Goal: Use online tool/utility

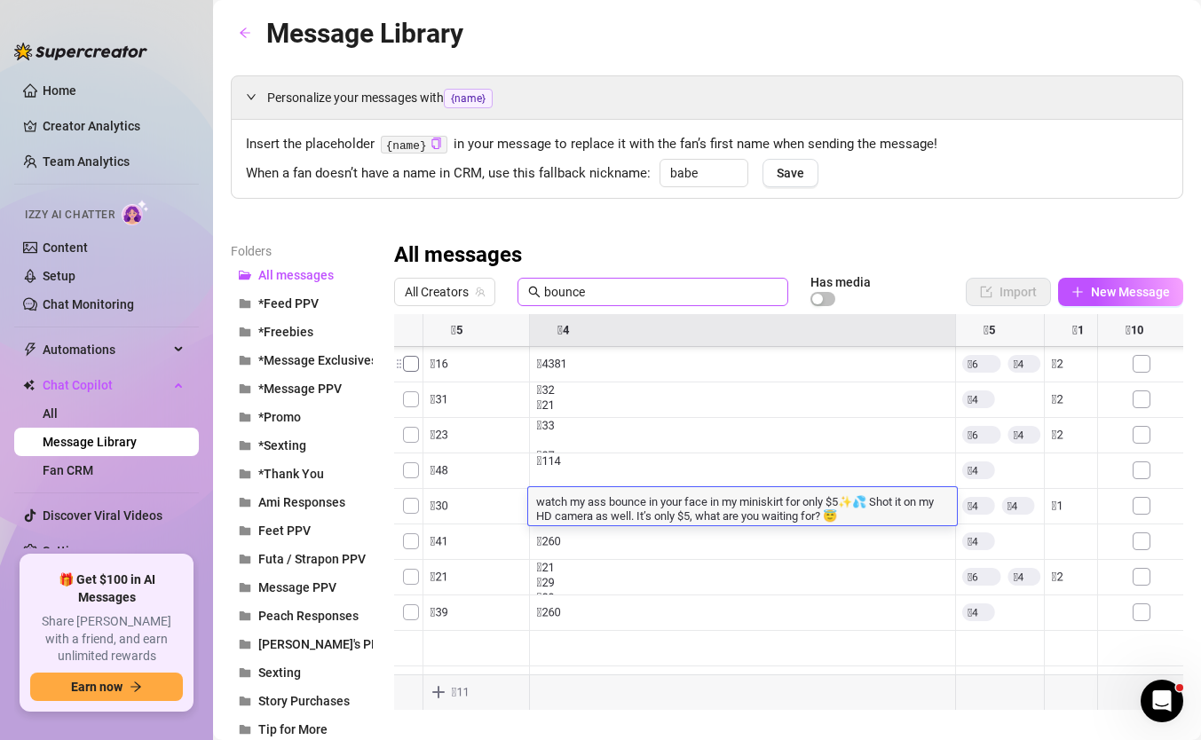
scroll to position [320, 0]
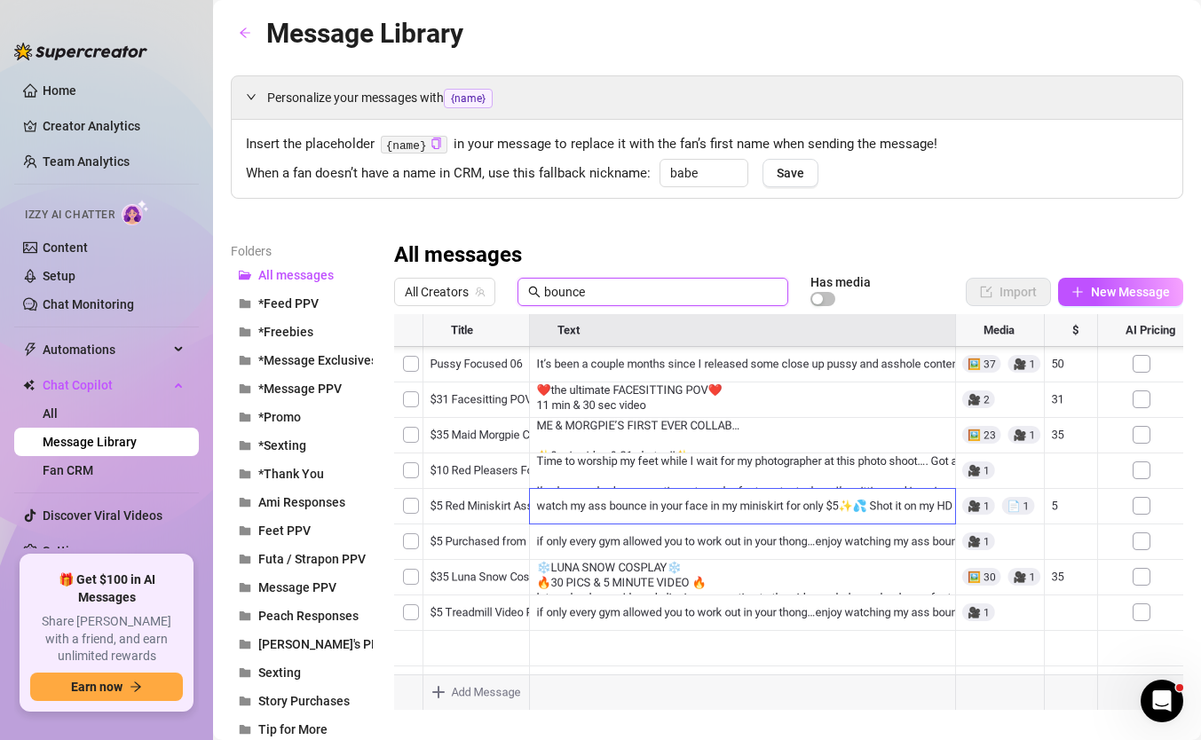
click at [582, 291] on input "bounce" at bounding box center [660, 292] width 233 height 20
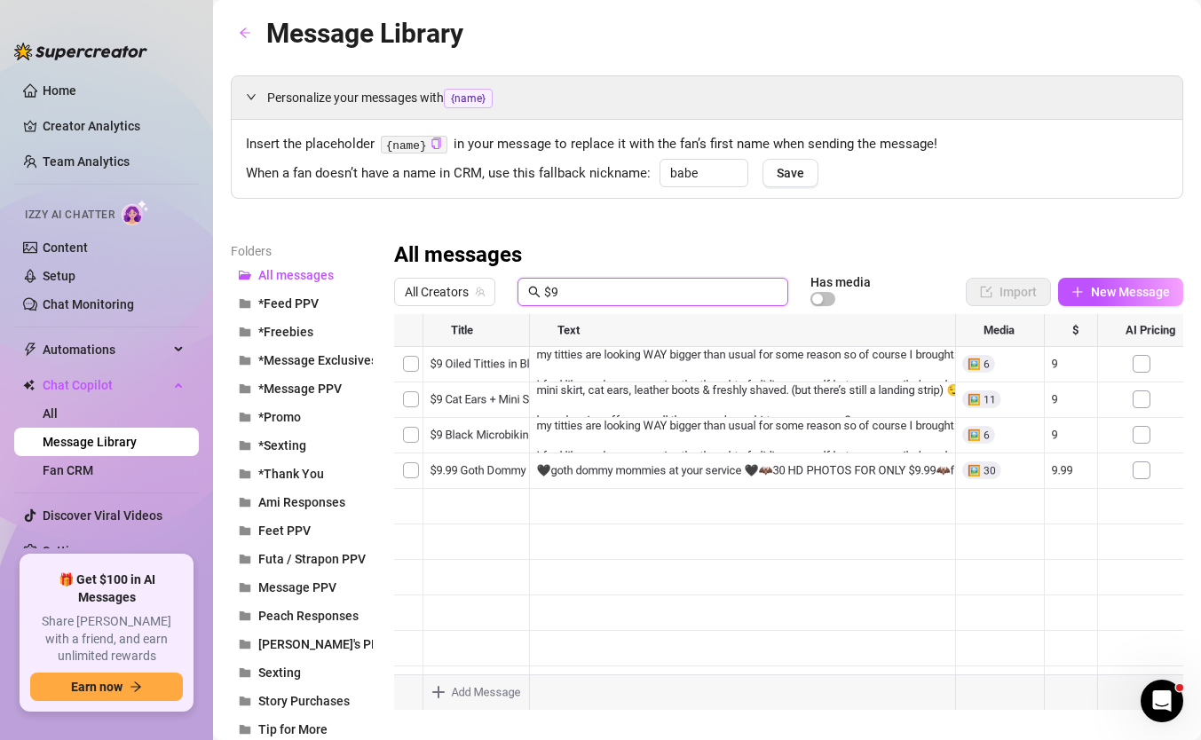
scroll to position [0, 0]
click at [483, 403] on div at bounding box center [788, 512] width 789 height 396
click at [483, 403] on div "$9 Cat Ears + Mini Skirt $9 Cat Ears + Mini Skirt" at bounding box center [479, 400] width 115 height 38
click at [480, 401] on textarea "$9 Cat Ears + Mini Skirt" at bounding box center [479, 394] width 115 height 16
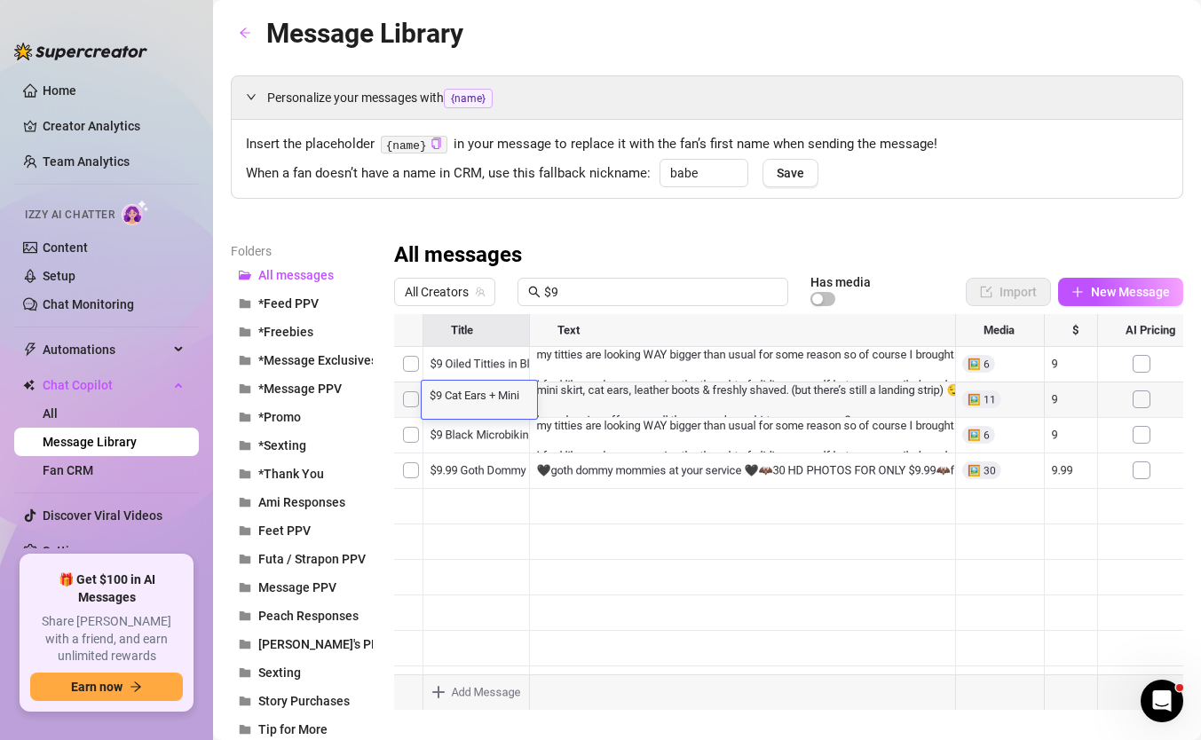
click at [480, 401] on textarea "$9 Cat Ears + Mini Skirt" at bounding box center [479, 394] width 115 height 16
click at [584, 297] on input "$9" at bounding box center [660, 292] width 233 height 20
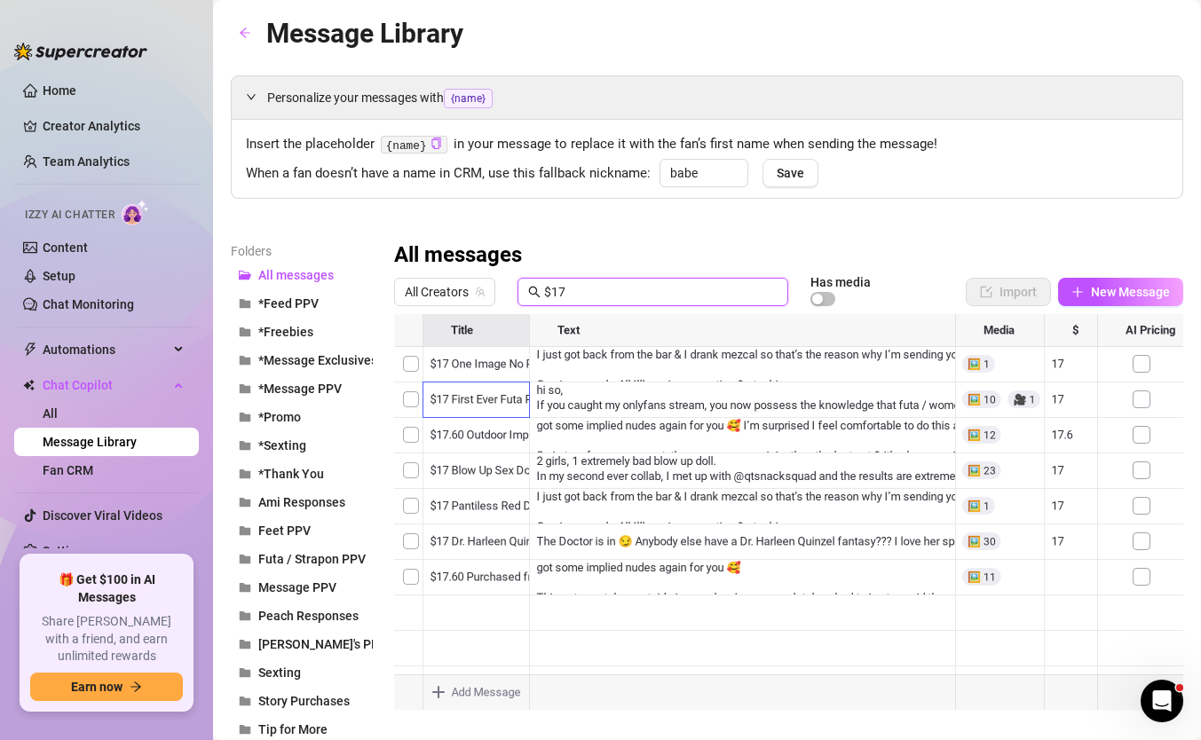
click at [489, 479] on div at bounding box center [788, 512] width 789 height 396
click at [636, 283] on input "$17" at bounding box center [660, 292] width 233 height 20
click at [489, 429] on div at bounding box center [788, 512] width 789 height 396
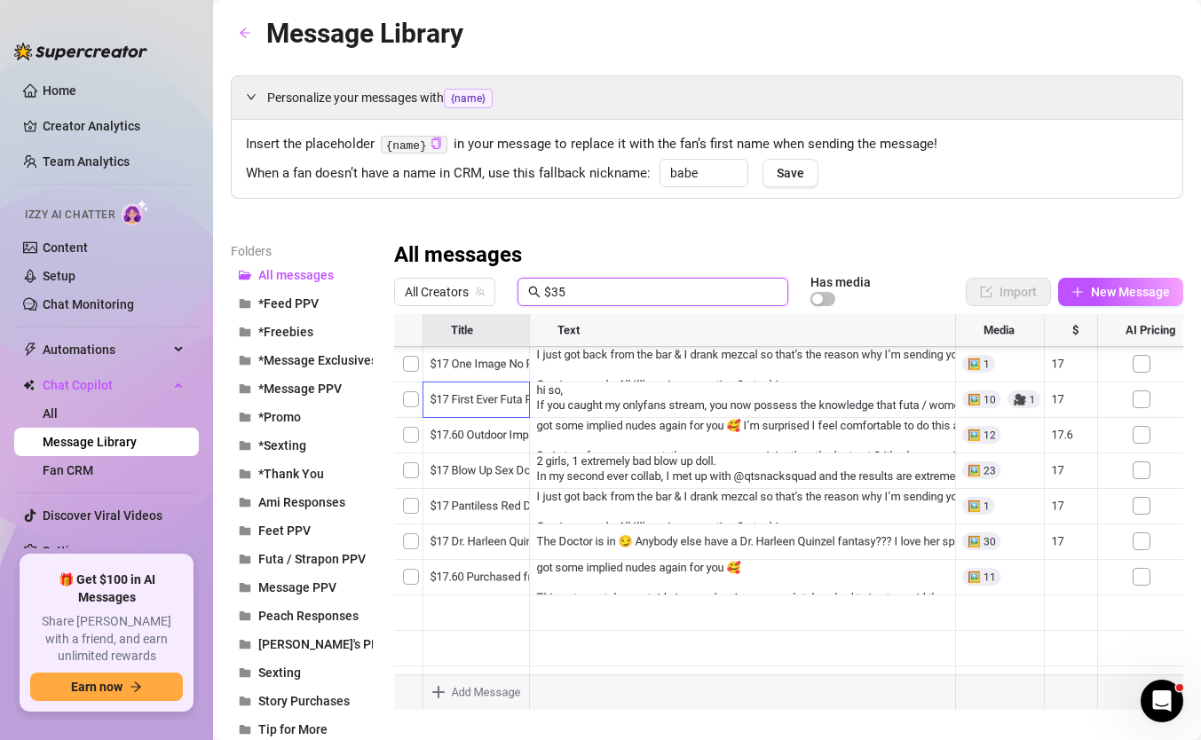
type input "$35"
click at [489, 429] on div at bounding box center [788, 512] width 789 height 396
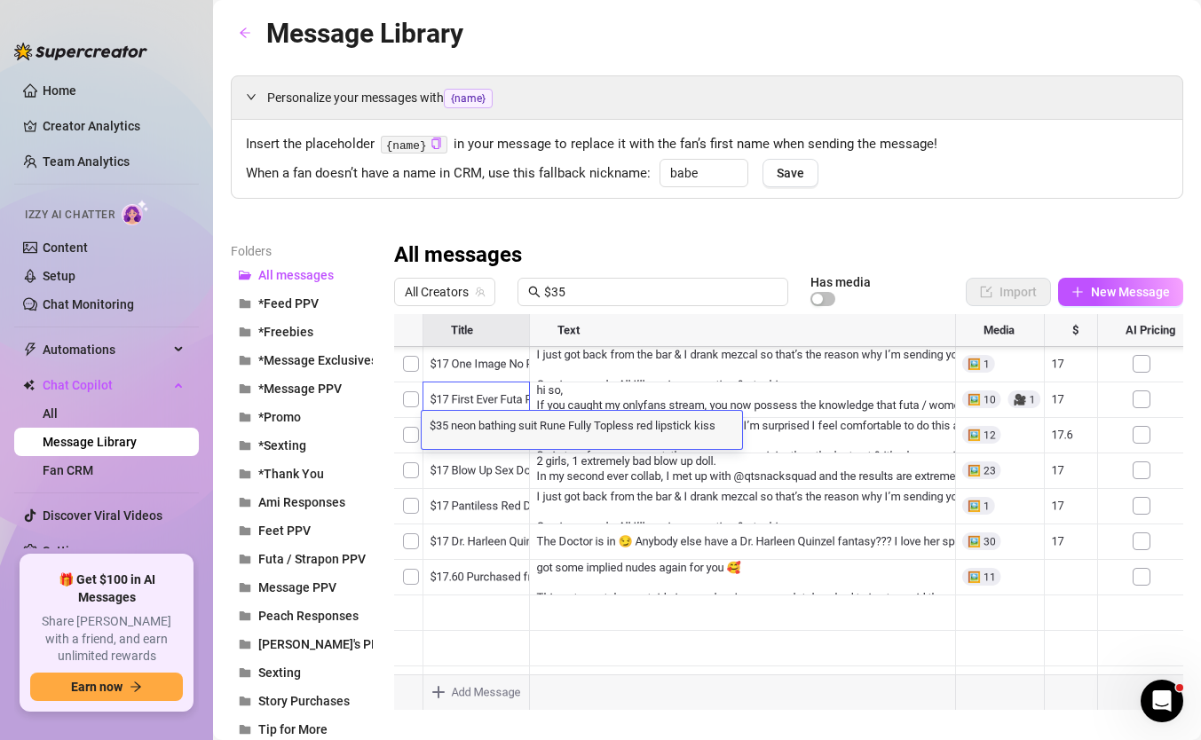
scroll to position [0, 0]
